Goal: Transaction & Acquisition: Purchase product/service

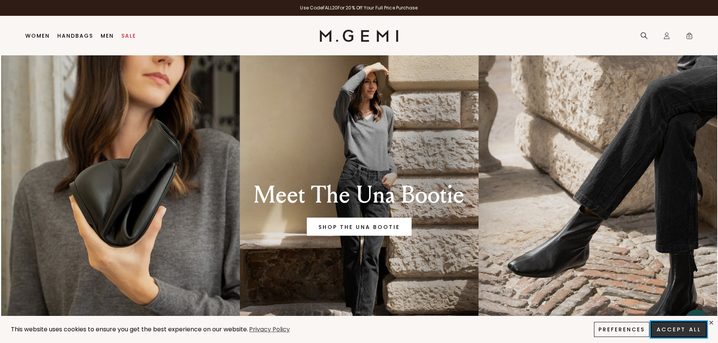
click at [667, 334] on button "Accept All" at bounding box center [679, 330] width 56 height 16
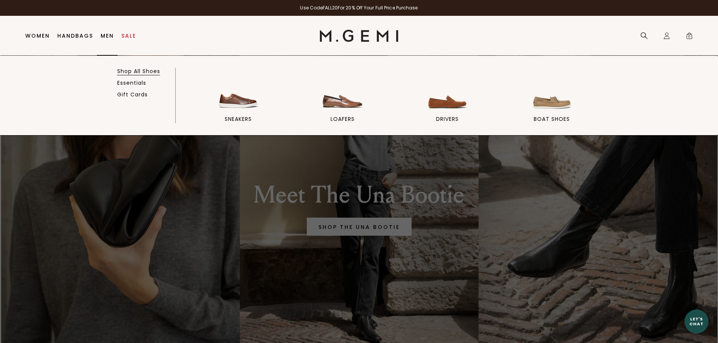
click at [139, 73] on link "Shop All Shoes" at bounding box center [138, 71] width 43 height 7
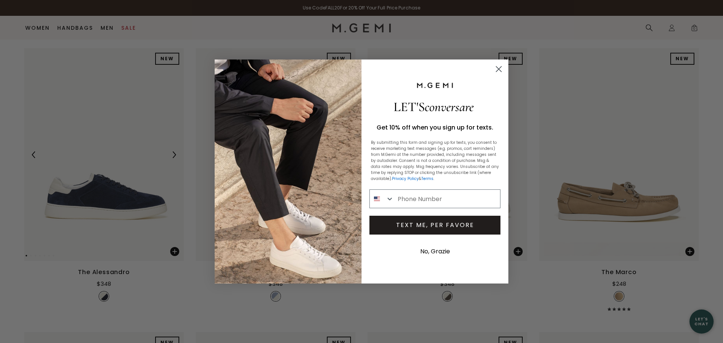
click at [497, 71] on icon "Close dialog" at bounding box center [498, 69] width 13 height 13
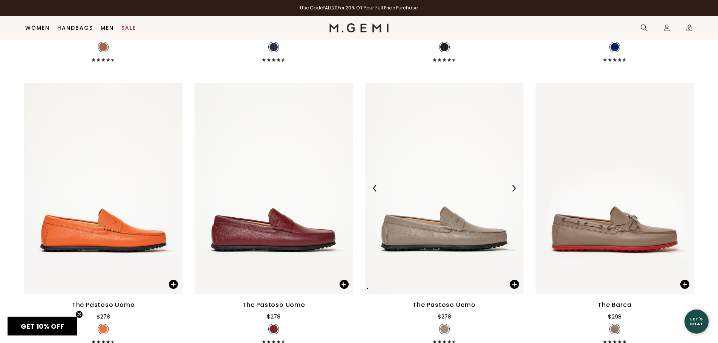
scroll to position [2321, 0]
